Goal: Information Seeking & Learning: Compare options

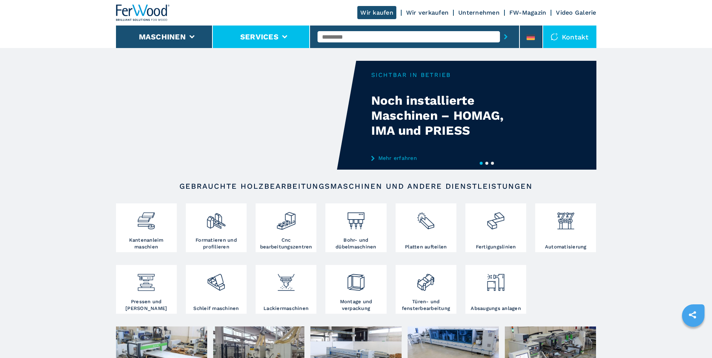
click at [282, 33] on li "Services" at bounding box center [261, 37] width 97 height 23
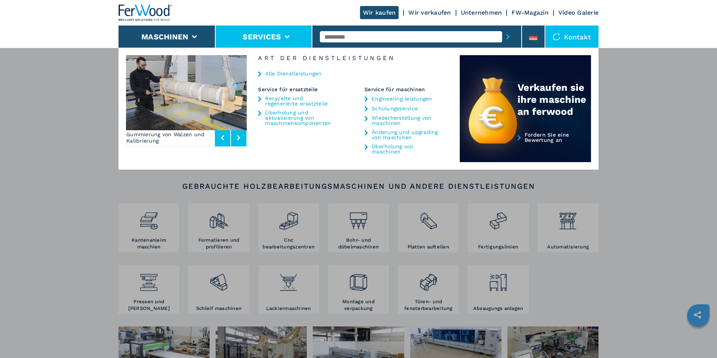
click at [426, 13] on link "Wir verkaufen" at bounding box center [430, 12] width 42 height 7
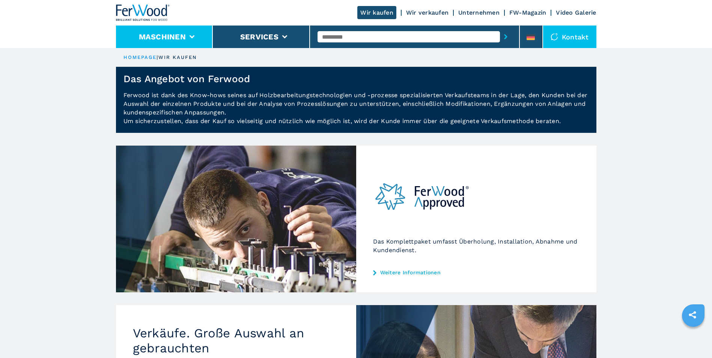
click at [194, 36] on li "Maschinen" at bounding box center [164, 37] width 97 height 23
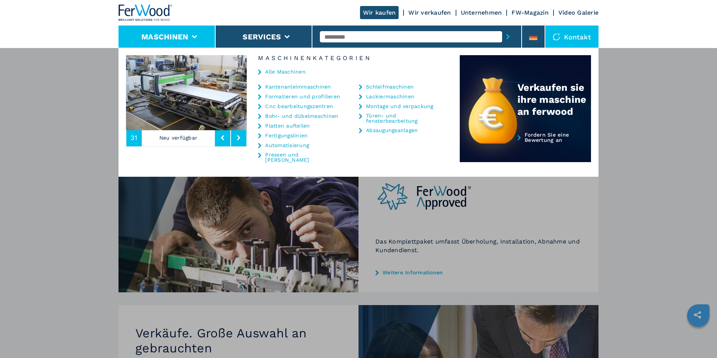
click at [292, 145] on link "Automatisierung" at bounding box center [287, 145] width 44 height 5
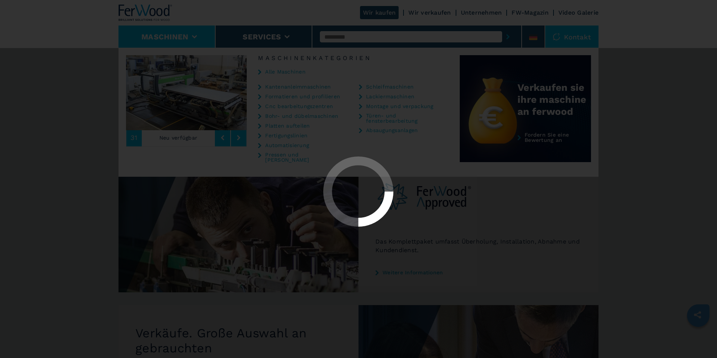
select select "**********"
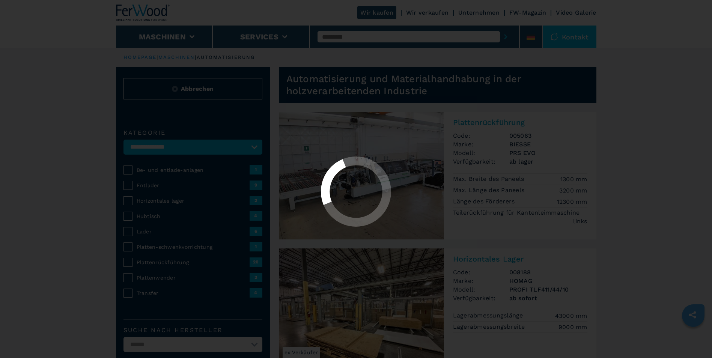
select select "**********"
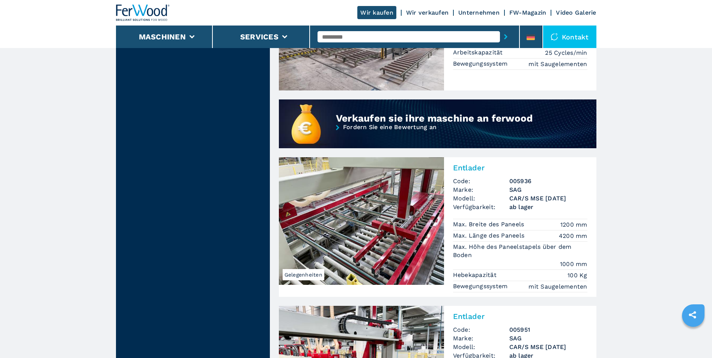
scroll to position [600, 0]
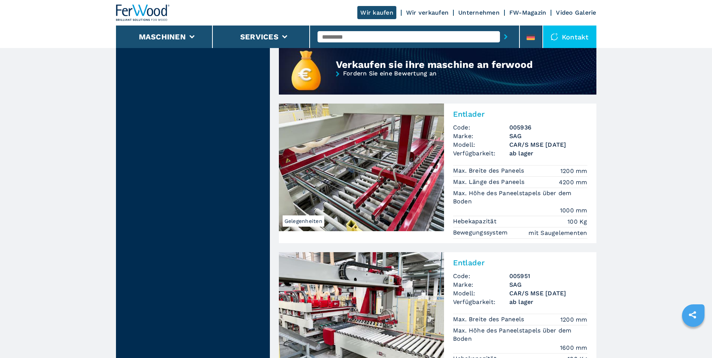
click at [378, 195] on img at bounding box center [361, 168] width 165 height 128
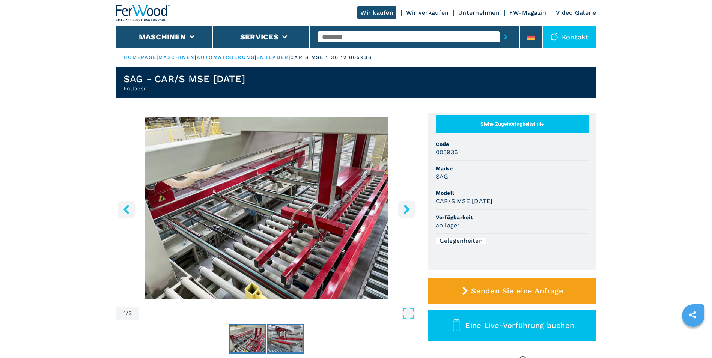
click at [287, 340] on img "Go to Slide 2" at bounding box center [285, 338] width 35 height 27
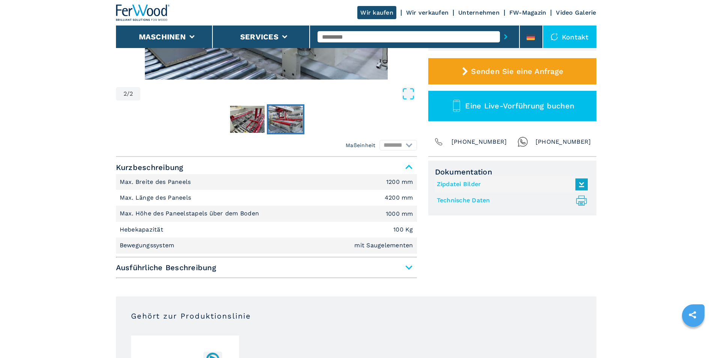
scroll to position [225, 0]
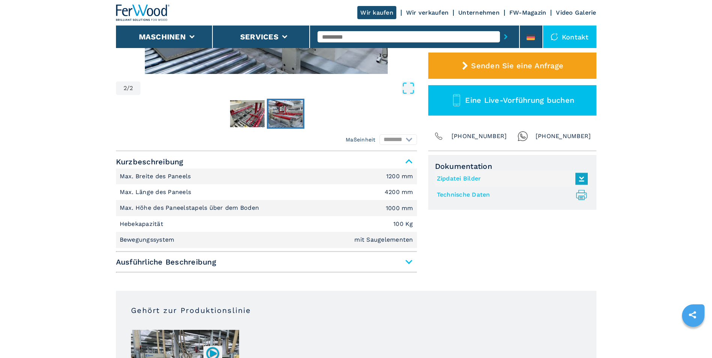
click at [407, 261] on span "Ausführliche Beschreibung" at bounding box center [266, 262] width 301 height 14
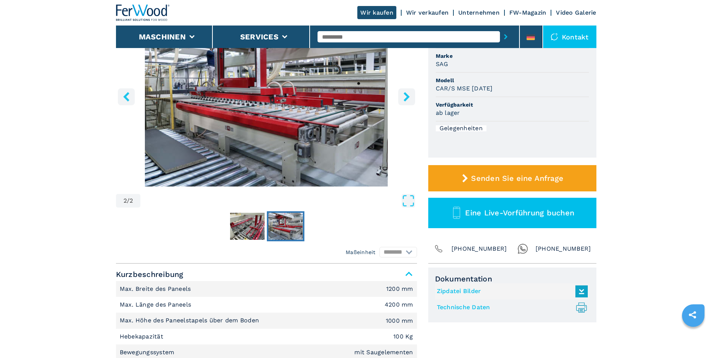
scroll to position [0, 0]
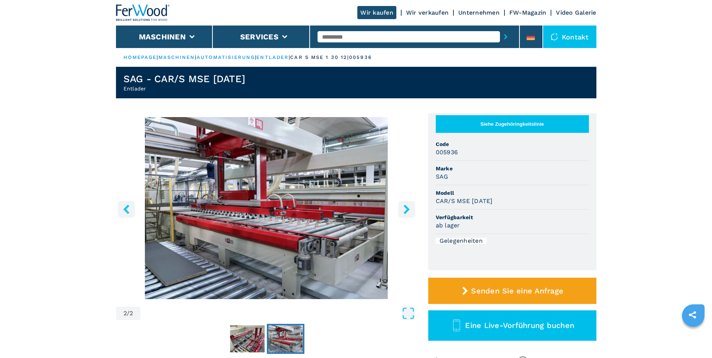
click at [408, 208] on icon "right-button" at bounding box center [406, 208] width 6 height 9
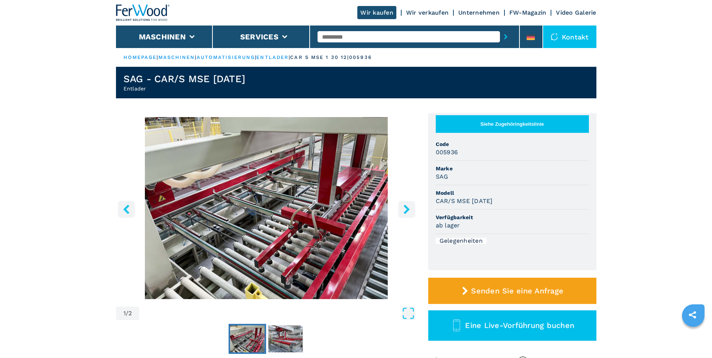
click at [408, 208] on icon "right-button" at bounding box center [406, 208] width 6 height 9
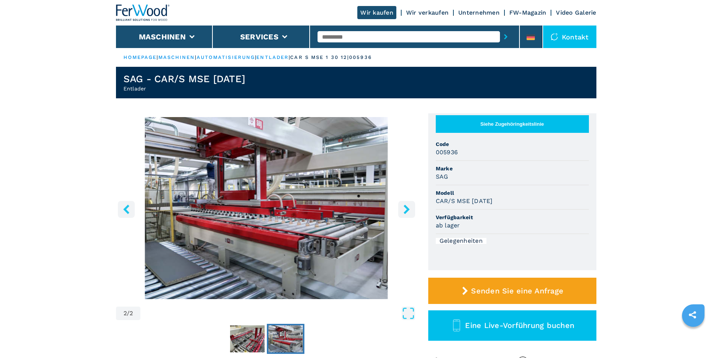
click at [408, 208] on icon "right-button" at bounding box center [406, 208] width 6 height 9
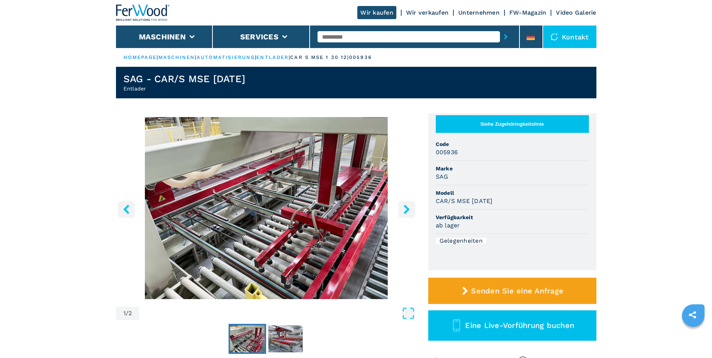
select select "**********"
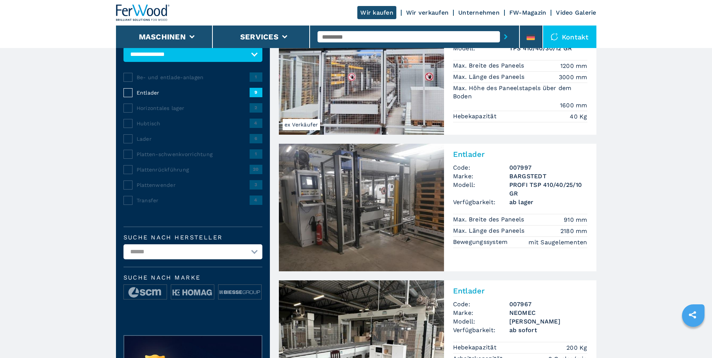
scroll to position [113, 0]
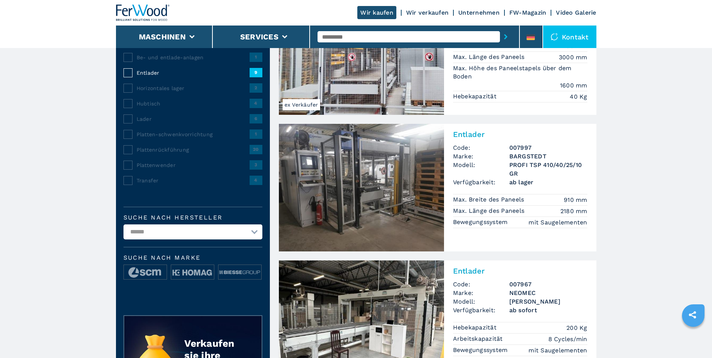
click at [383, 184] on img at bounding box center [361, 188] width 165 height 128
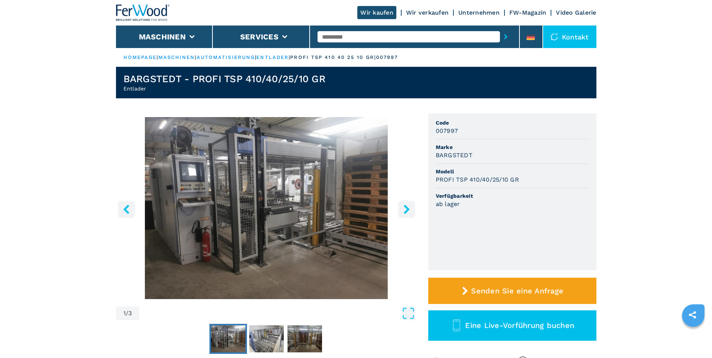
click at [403, 209] on icon "right-button" at bounding box center [406, 208] width 9 height 9
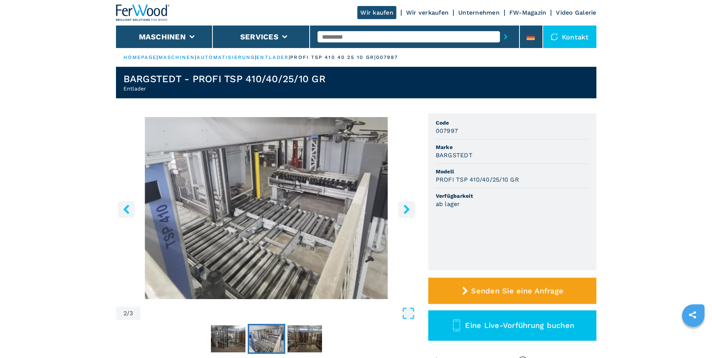
click at [403, 209] on icon "right-button" at bounding box center [406, 208] width 9 height 9
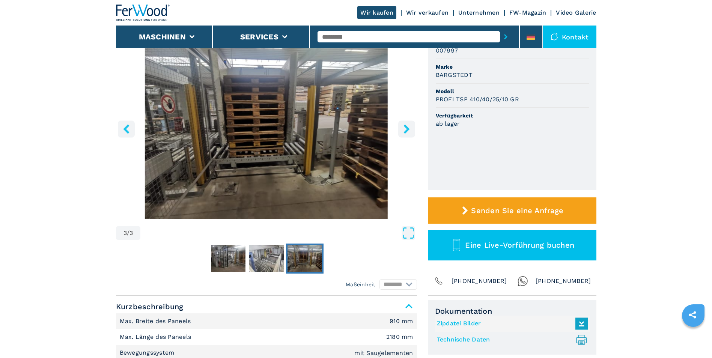
scroll to position [188, 0]
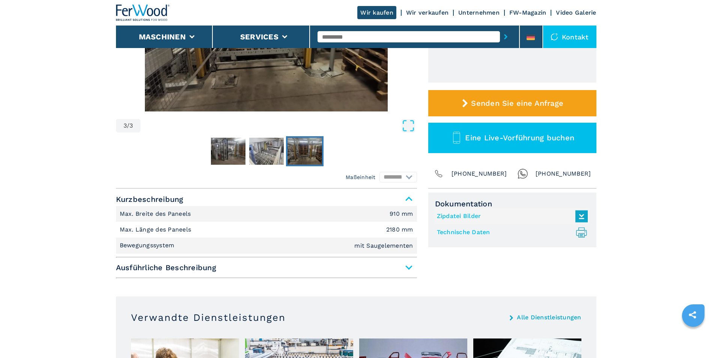
click at [410, 268] on span "Ausführliche Beschreibung" at bounding box center [266, 268] width 301 height 14
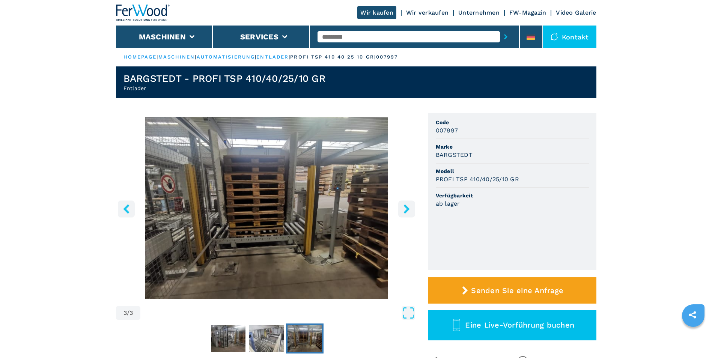
scroll to position [0, 0]
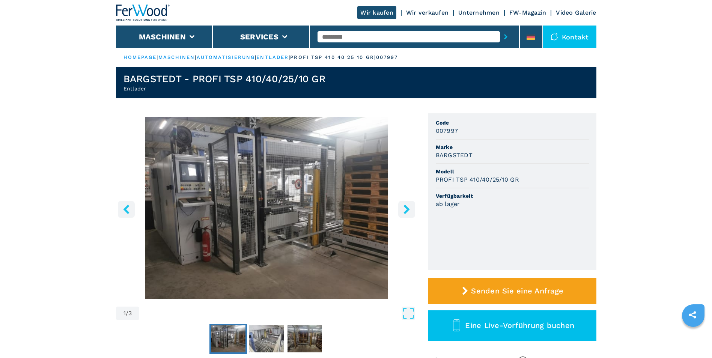
select select "**********"
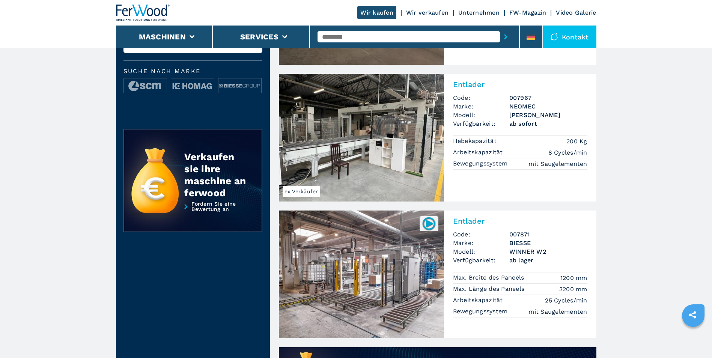
scroll to position [300, 0]
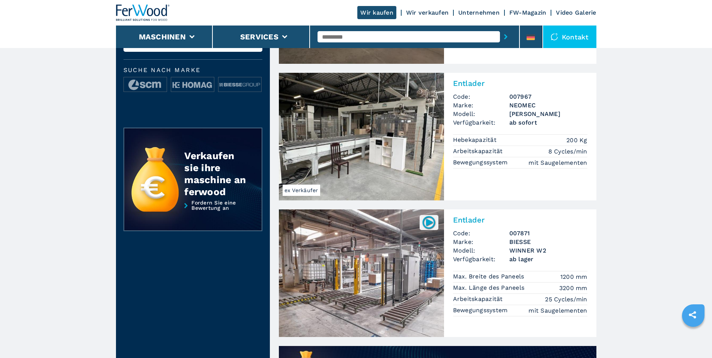
click at [329, 139] on img at bounding box center [361, 137] width 165 height 128
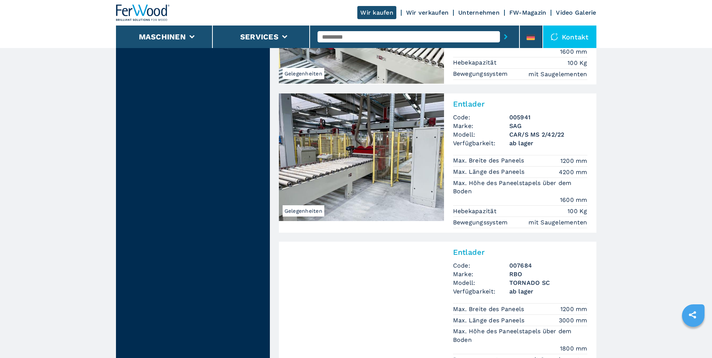
scroll to position [900, 0]
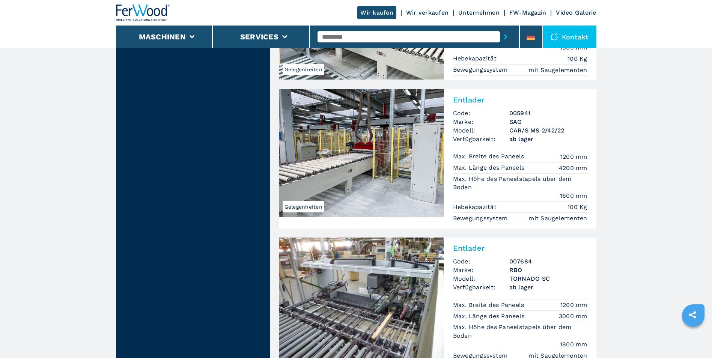
click at [398, 178] on img at bounding box center [361, 153] width 165 height 128
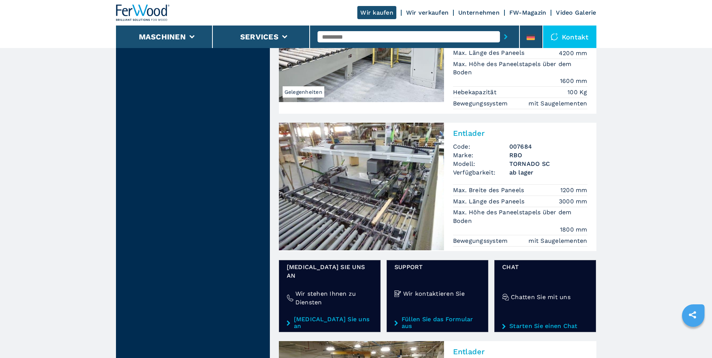
scroll to position [1050, 0]
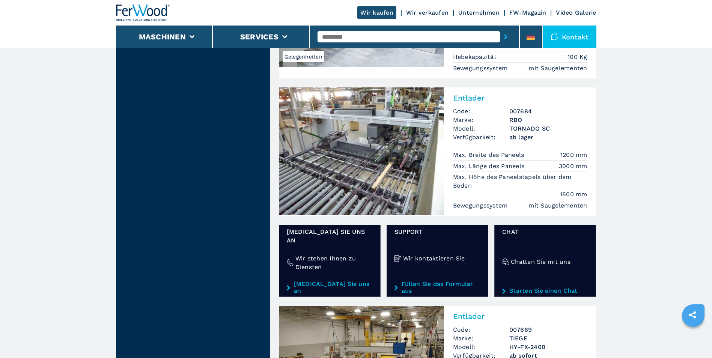
click at [360, 166] on img at bounding box center [361, 151] width 165 height 128
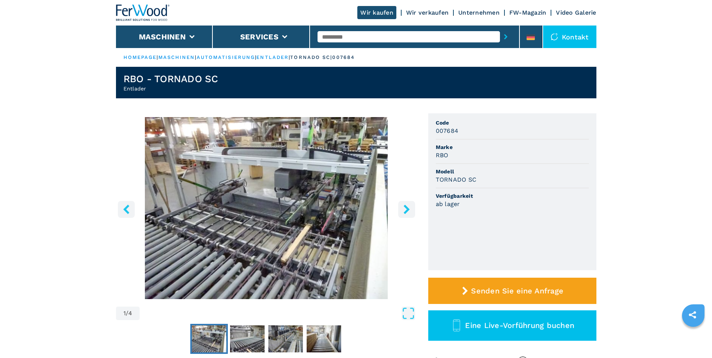
click at [215, 342] on img "Go to Slide 1" at bounding box center [209, 338] width 35 height 27
click at [246, 336] on img "Go to Slide 2" at bounding box center [247, 338] width 35 height 27
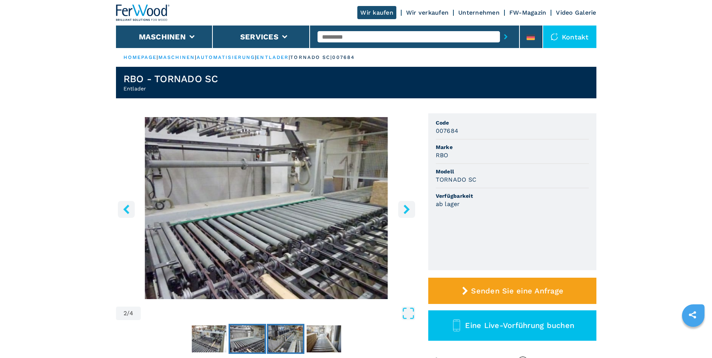
click at [288, 338] on img "Go to Slide 3" at bounding box center [285, 338] width 35 height 27
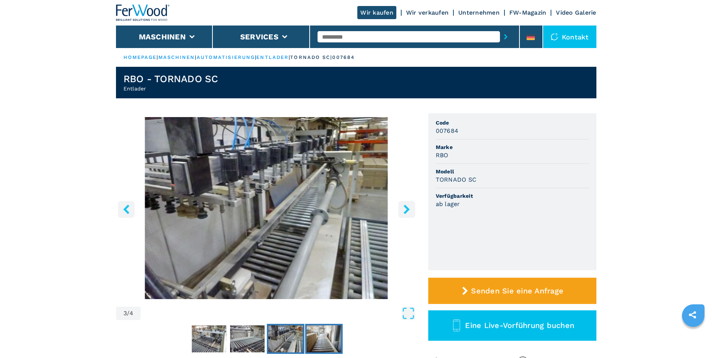
click at [324, 341] on img "Go to Slide 4" at bounding box center [323, 338] width 35 height 27
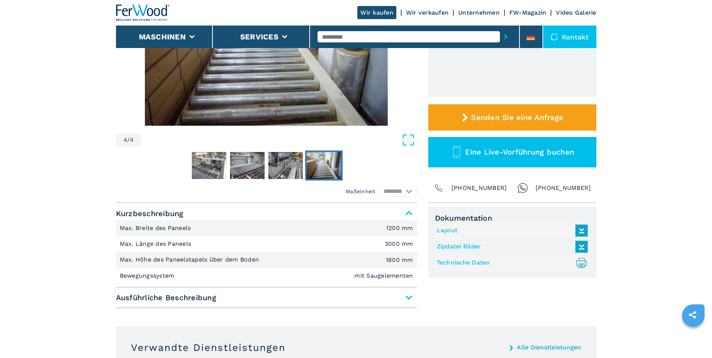
scroll to position [225, 0]
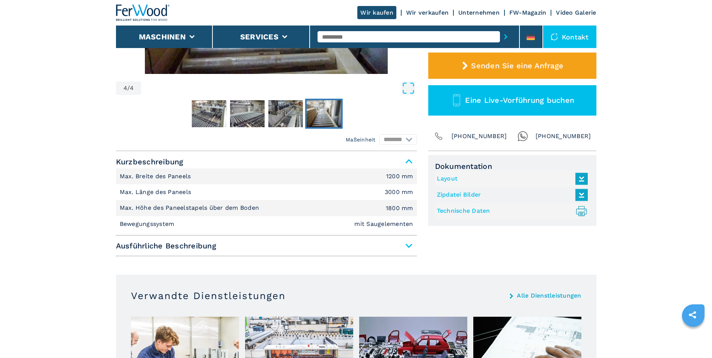
click at [408, 246] on span "Ausführliche Beschreibung" at bounding box center [266, 246] width 301 height 14
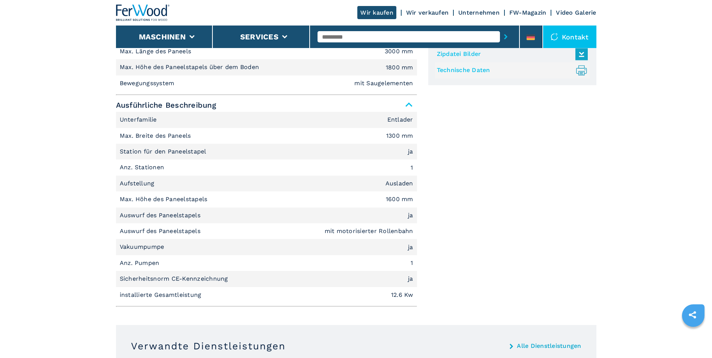
scroll to position [413, 0]
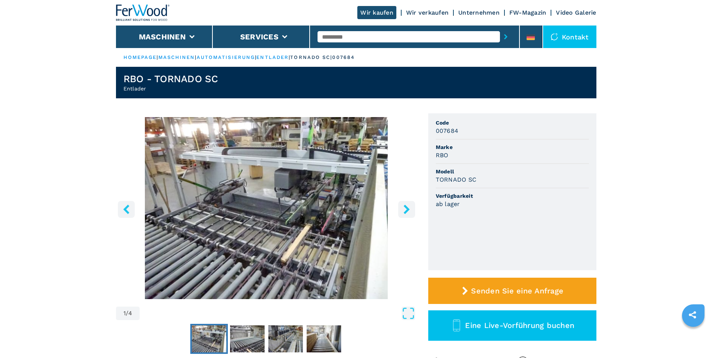
select select "**********"
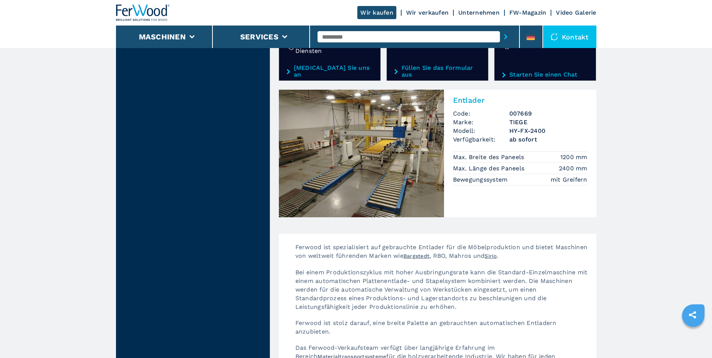
scroll to position [1200, 0]
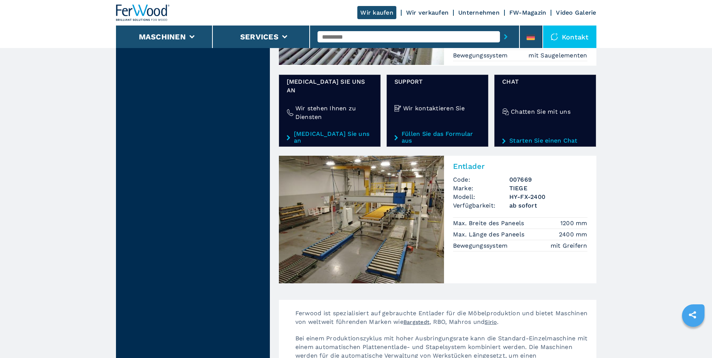
click at [375, 213] on img at bounding box center [361, 220] width 165 height 128
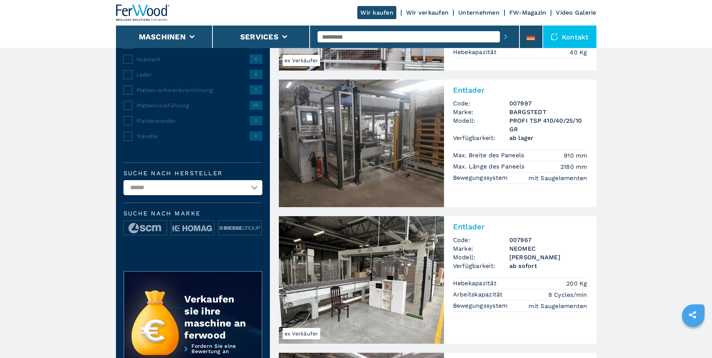
scroll to position [0, 0]
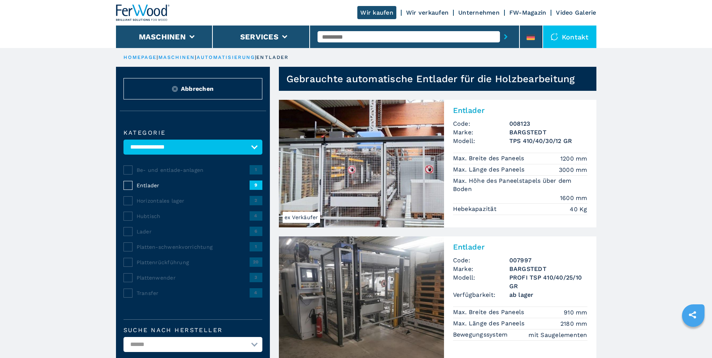
click at [485, 11] on link "Unternehmen" at bounding box center [478, 12] width 41 height 7
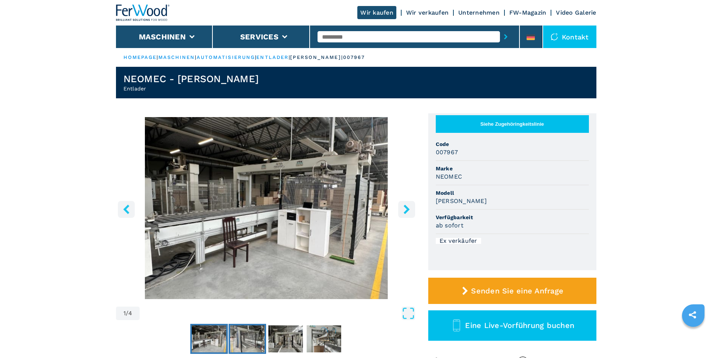
click at [252, 344] on img "Go to Slide 2" at bounding box center [247, 338] width 35 height 27
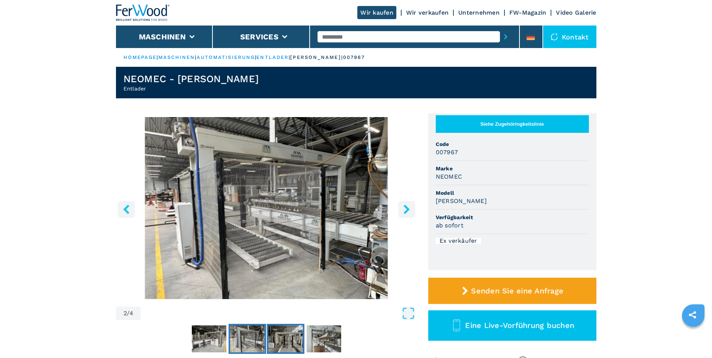
click at [287, 344] on img "Go to Slide 3" at bounding box center [285, 338] width 35 height 27
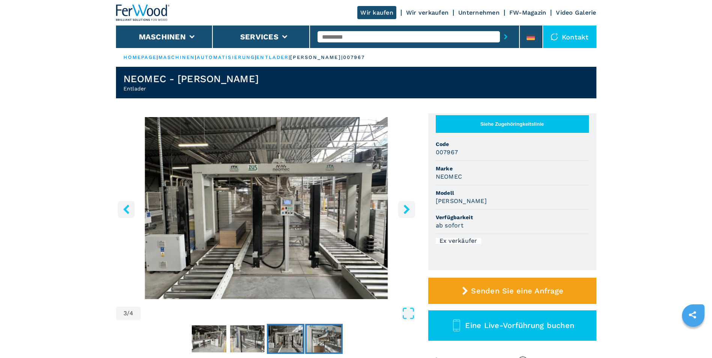
click at [323, 342] on img "Go to Slide 4" at bounding box center [323, 338] width 35 height 27
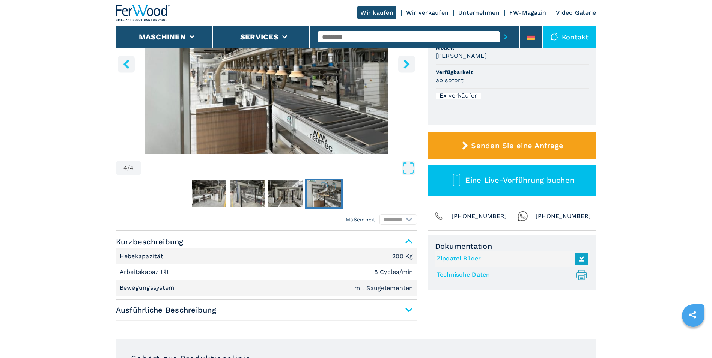
scroll to position [150, 0]
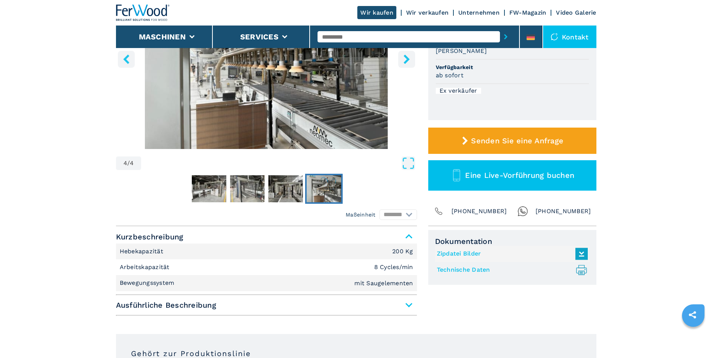
click at [399, 304] on span "Ausführliche Beschreibung" at bounding box center [266, 305] width 301 height 14
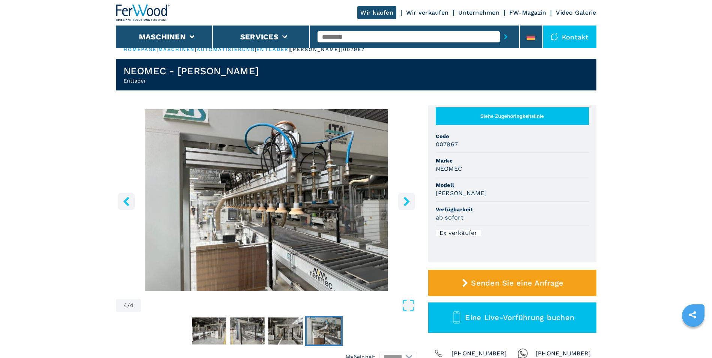
scroll to position [0, 0]
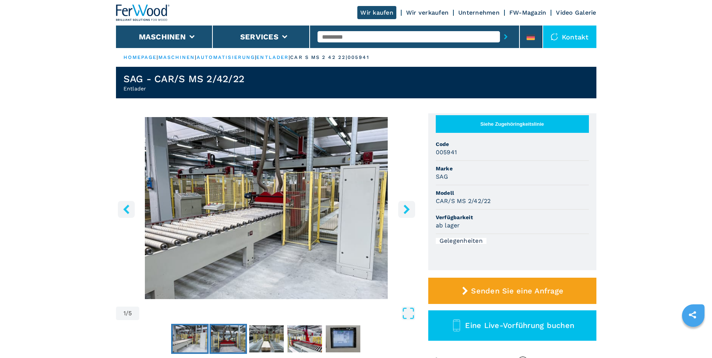
click at [230, 345] on img "Go to Slide 2" at bounding box center [228, 338] width 35 height 27
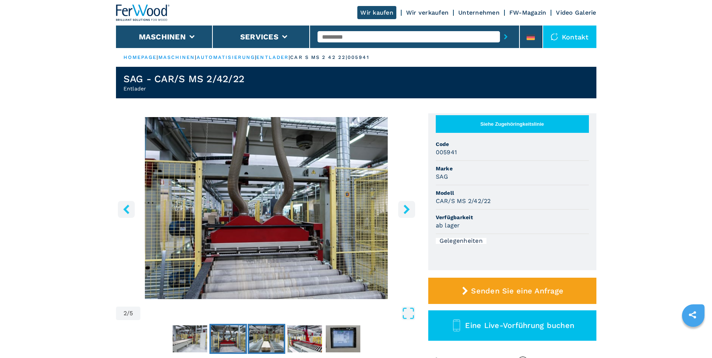
click at [264, 345] on img "Go to Slide 3" at bounding box center [266, 338] width 35 height 27
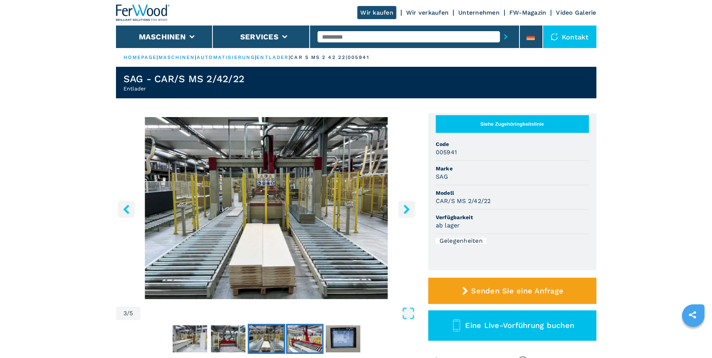
click at [306, 343] on img "Go to Slide 4" at bounding box center [304, 338] width 35 height 27
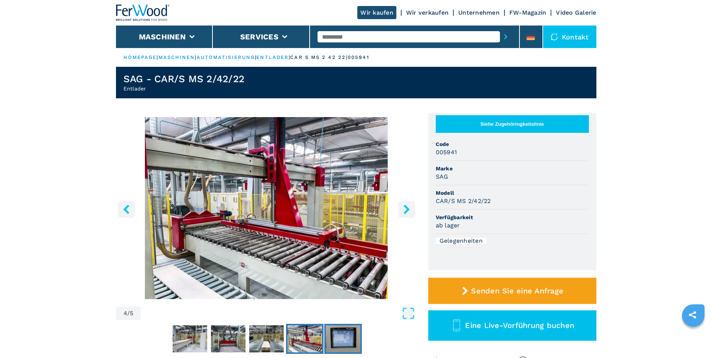
click at [348, 341] on img "Go to Slide 5" at bounding box center [343, 338] width 35 height 27
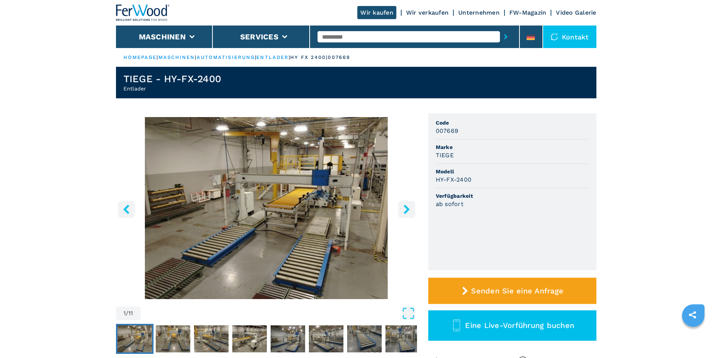
click at [408, 210] on icon "right-button" at bounding box center [406, 208] width 6 height 9
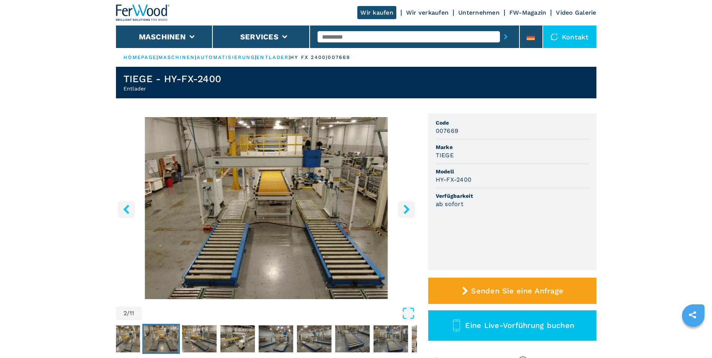
click at [408, 210] on icon "right-button" at bounding box center [406, 208] width 6 height 9
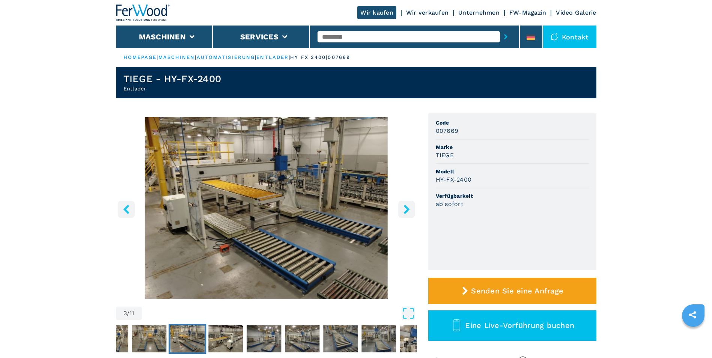
click at [408, 210] on icon "right-button" at bounding box center [406, 208] width 6 height 9
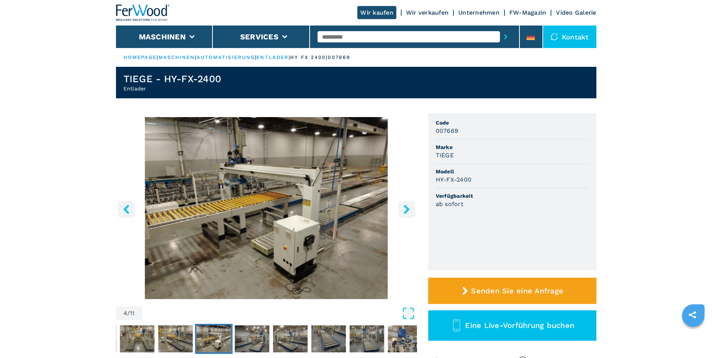
click at [408, 210] on icon "right-button" at bounding box center [406, 208] width 6 height 9
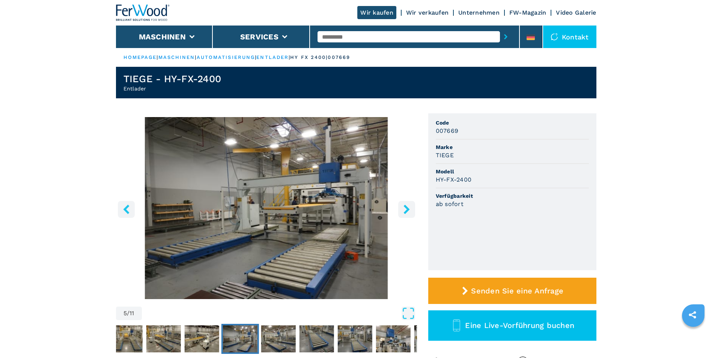
click at [408, 210] on icon "right-button" at bounding box center [406, 208] width 6 height 9
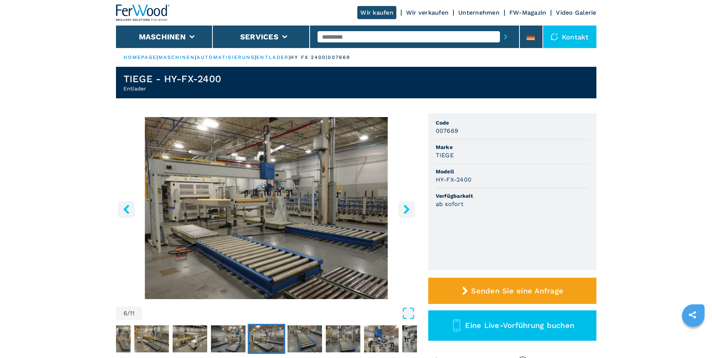
click at [408, 210] on icon "right-button" at bounding box center [406, 208] width 6 height 9
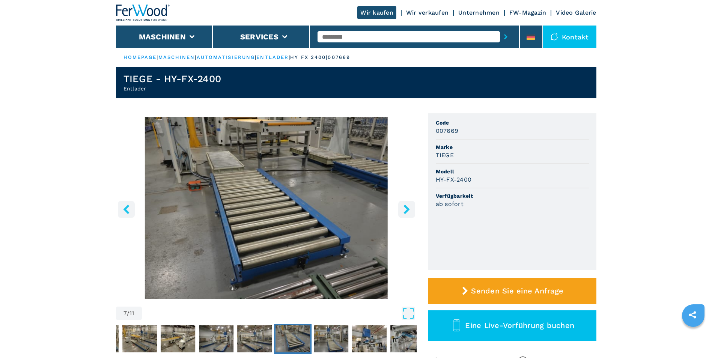
click at [408, 210] on icon "right-button" at bounding box center [406, 208] width 6 height 9
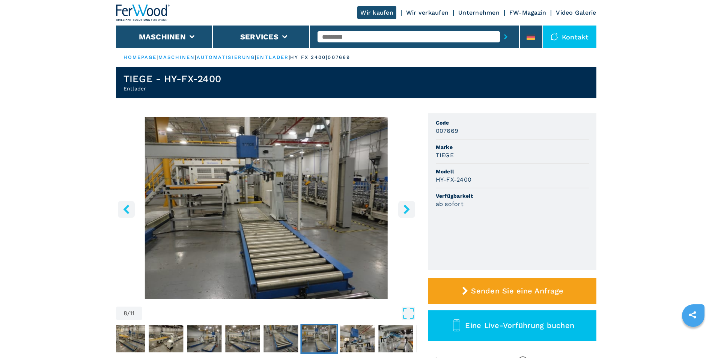
click at [408, 210] on icon "right-button" at bounding box center [406, 208] width 6 height 9
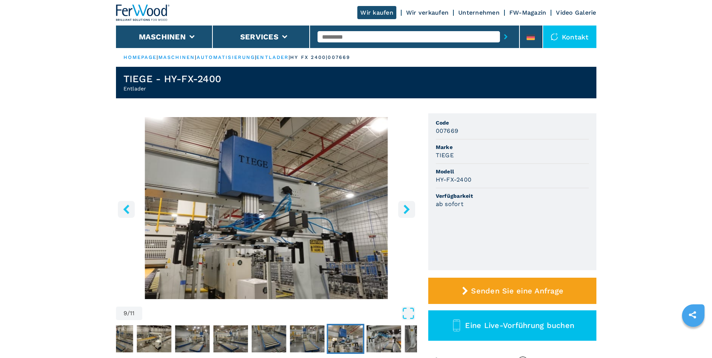
click at [404, 210] on icon "right-button" at bounding box center [406, 208] width 9 height 9
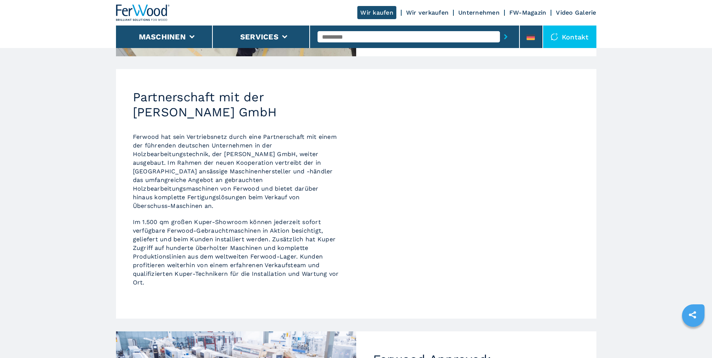
scroll to position [338, 0]
